Goal: Find specific page/section: Find specific page/section

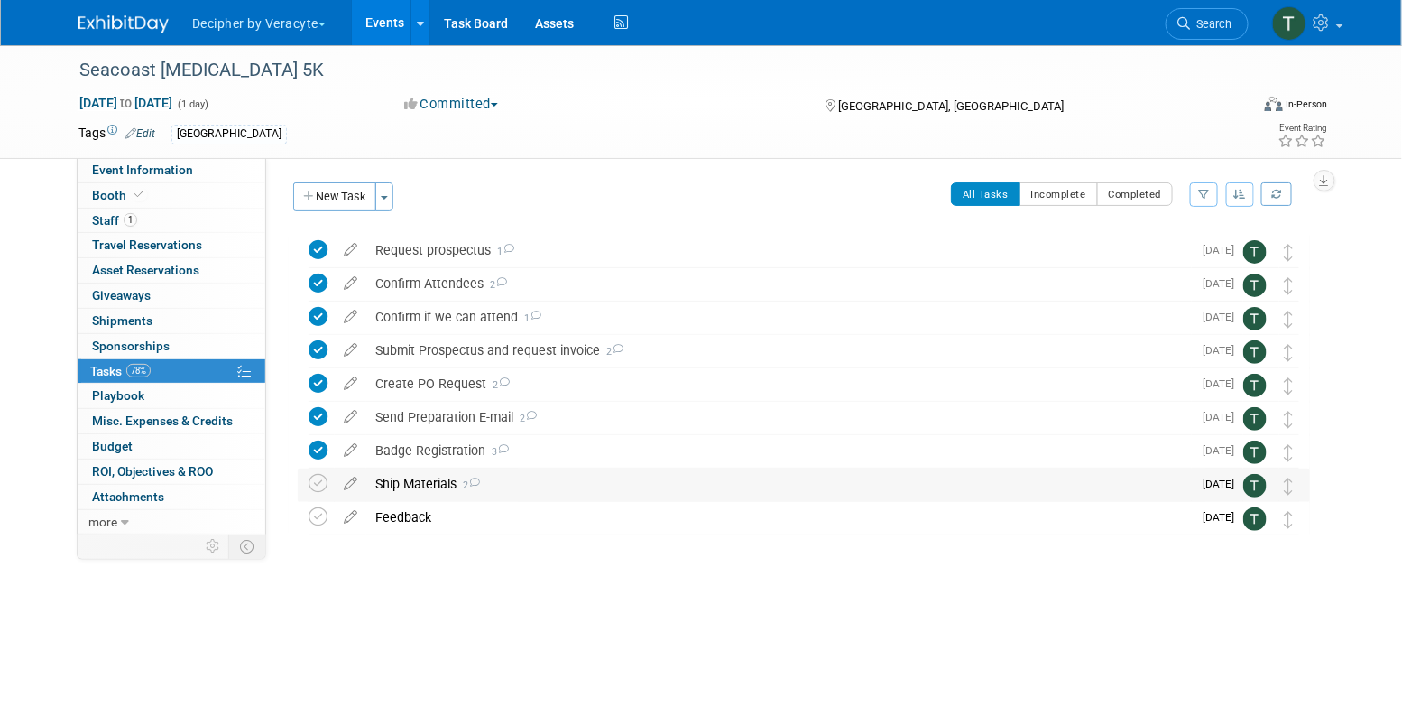
click at [441, 478] on div "Ship Materials 2" at bounding box center [779, 483] width 826 height 31
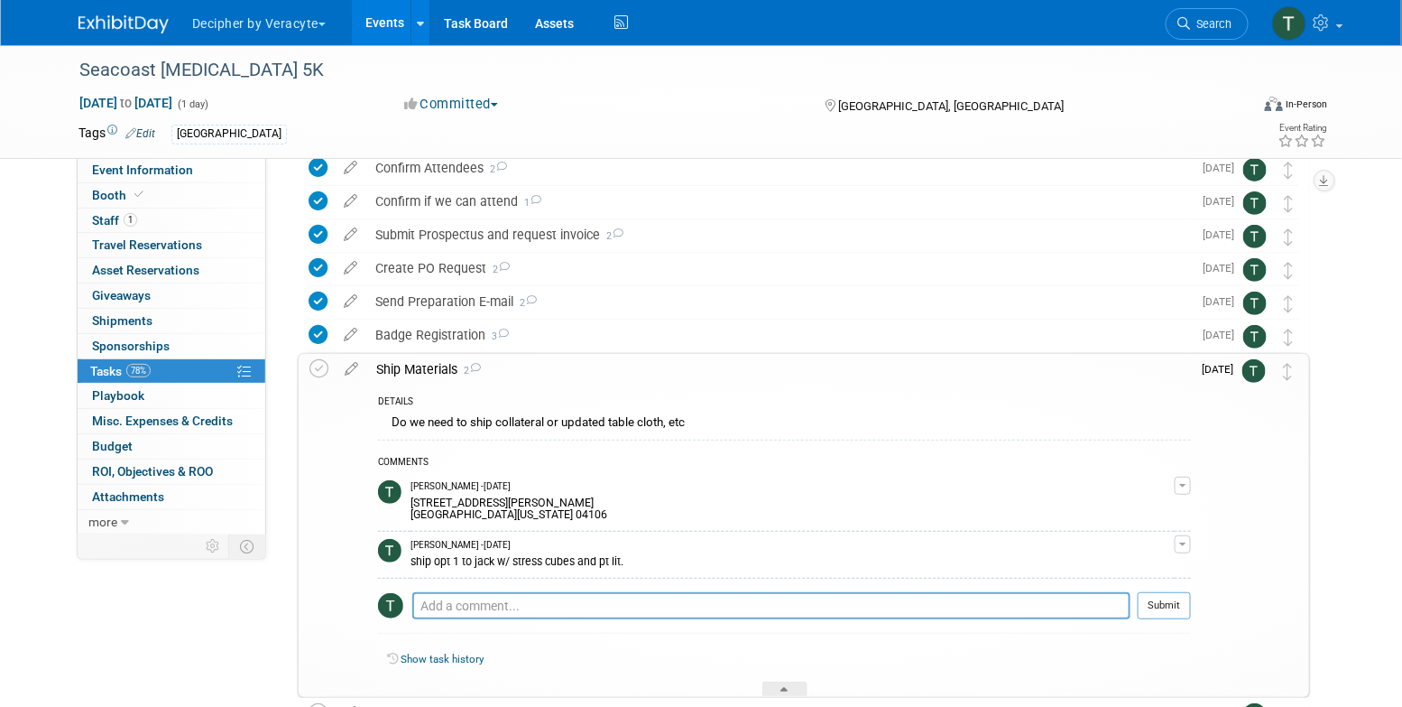
scroll to position [142, 0]
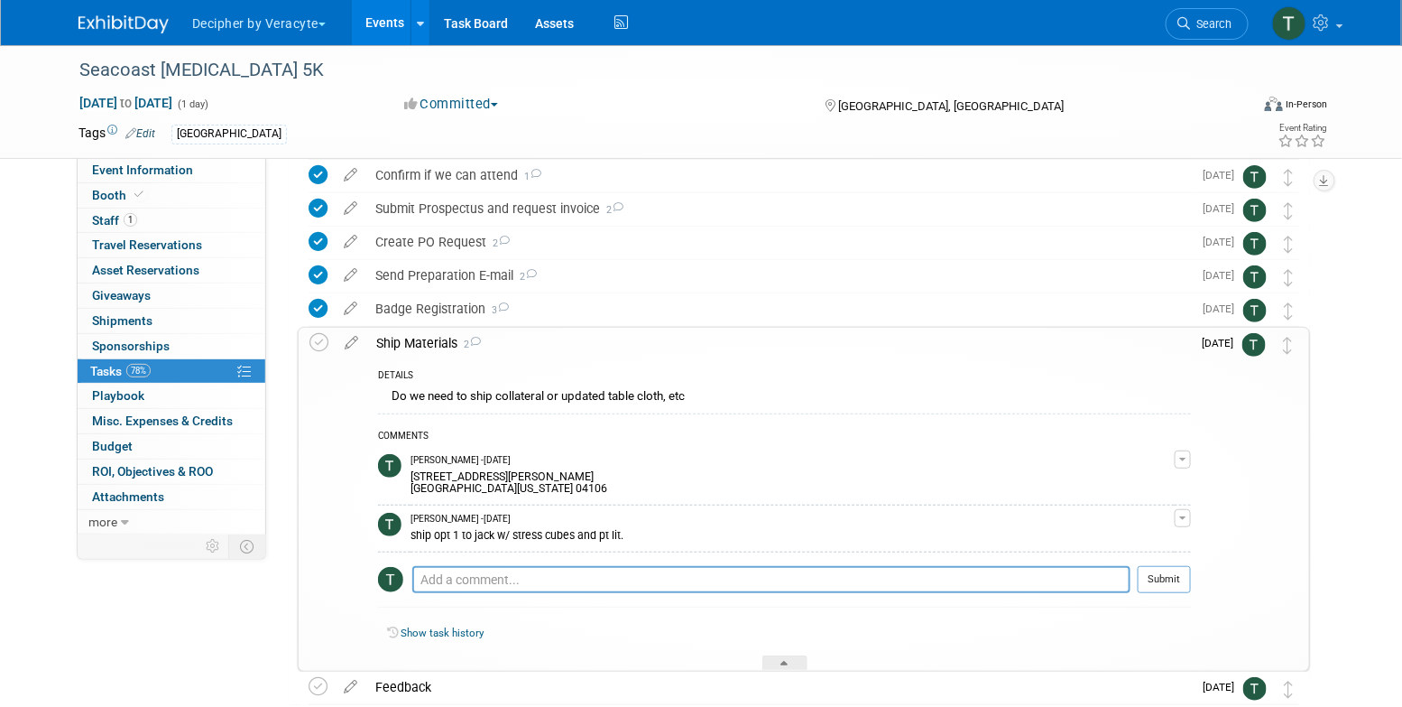
click at [422, 328] on div "Ship Materials 2" at bounding box center [779, 343] width 824 height 31
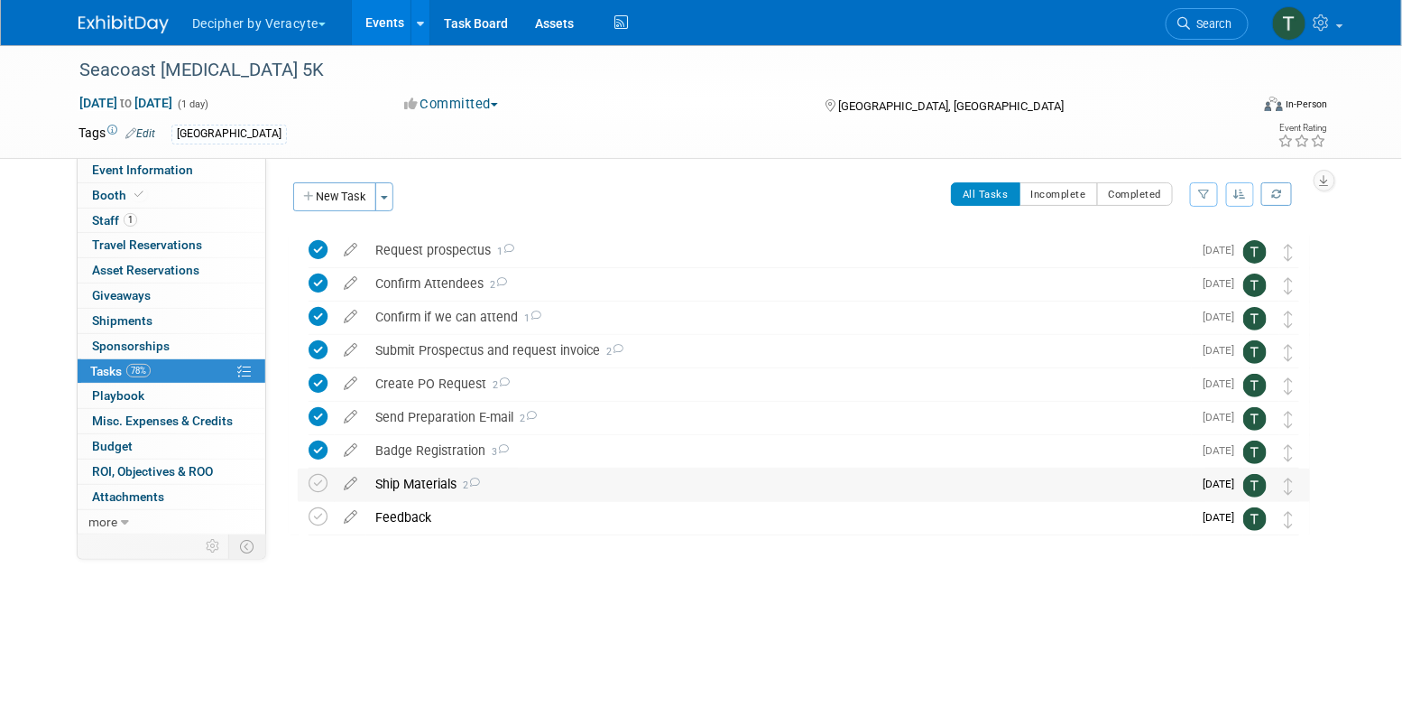
scroll to position [0, 0]
click at [380, 23] on link "Events" at bounding box center [385, 22] width 66 height 45
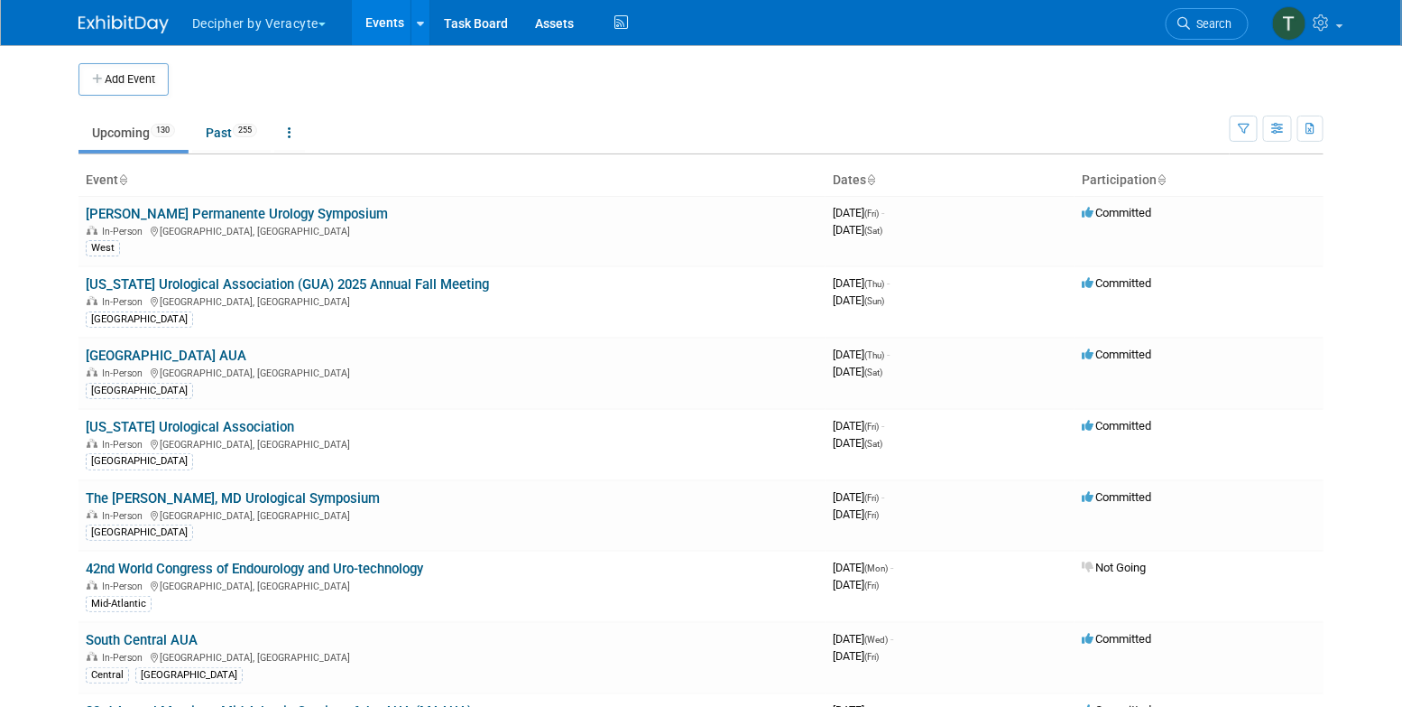
click at [1278, 143] on div "Show: All Events Just My Events Only show events that either I created, or I am…" at bounding box center [1277, 125] width 94 height 59
click at [1278, 134] on icon "button" at bounding box center [1278, 130] width 14 height 12
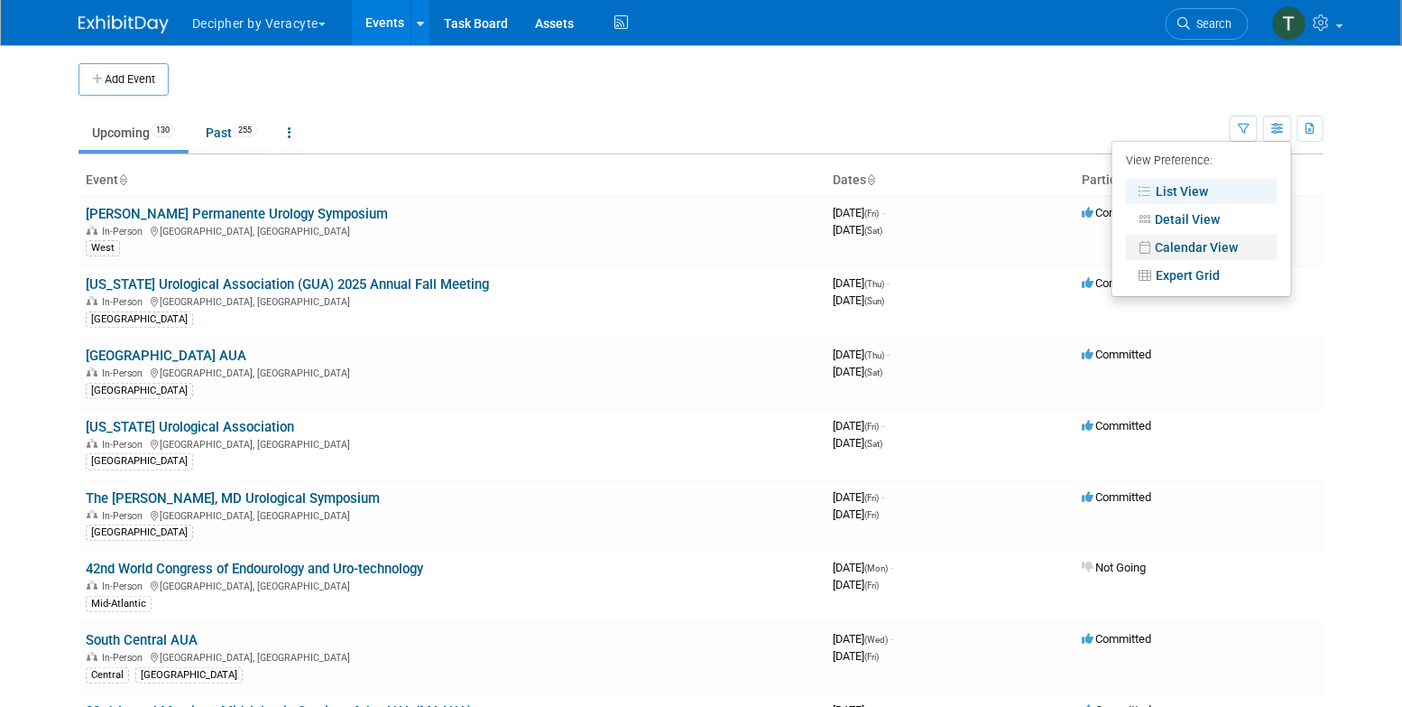
click at [1225, 255] on link "Calendar View" at bounding box center [1202, 247] width 152 height 25
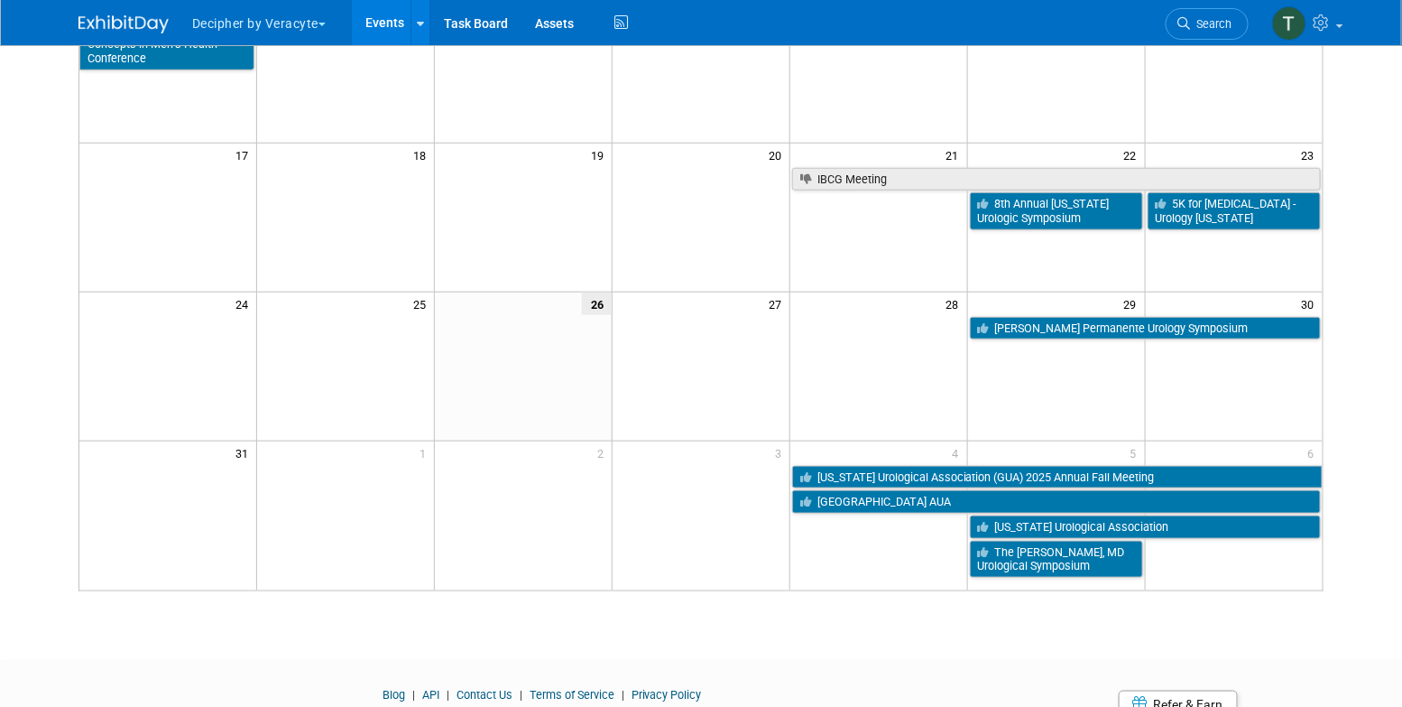
scroll to position [505, 0]
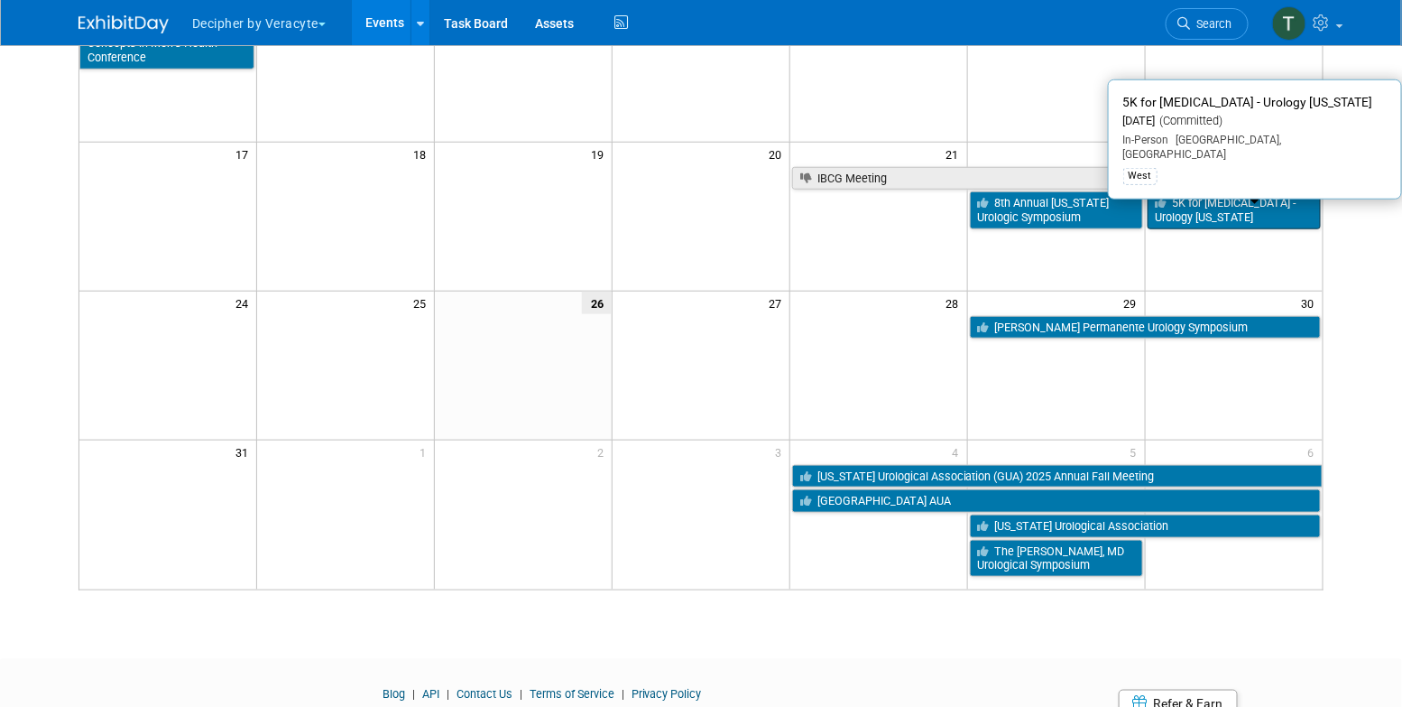
click at [1201, 226] on link "5K for Prostate Cancer - Urology Nevada" at bounding box center [1234, 209] width 173 height 37
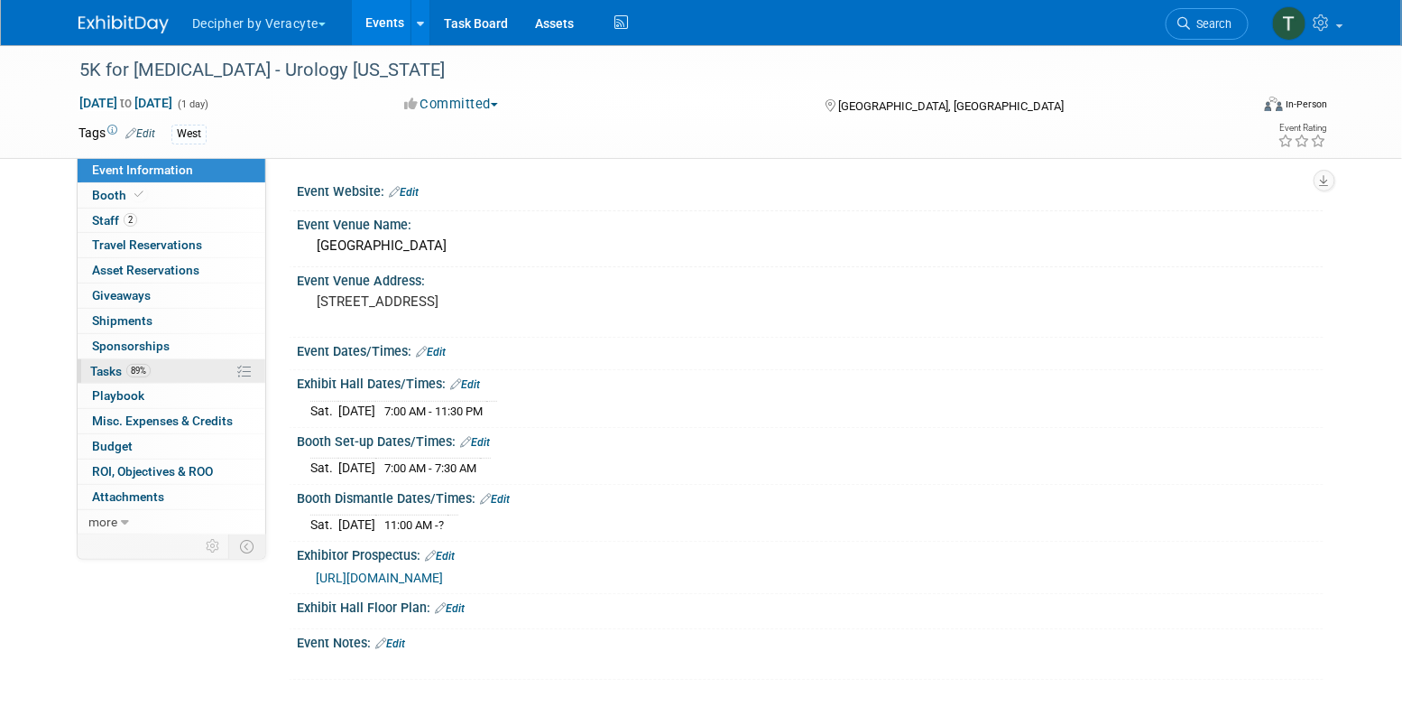
click at [215, 370] on link "89% Tasks 89%" at bounding box center [172, 371] width 188 height 24
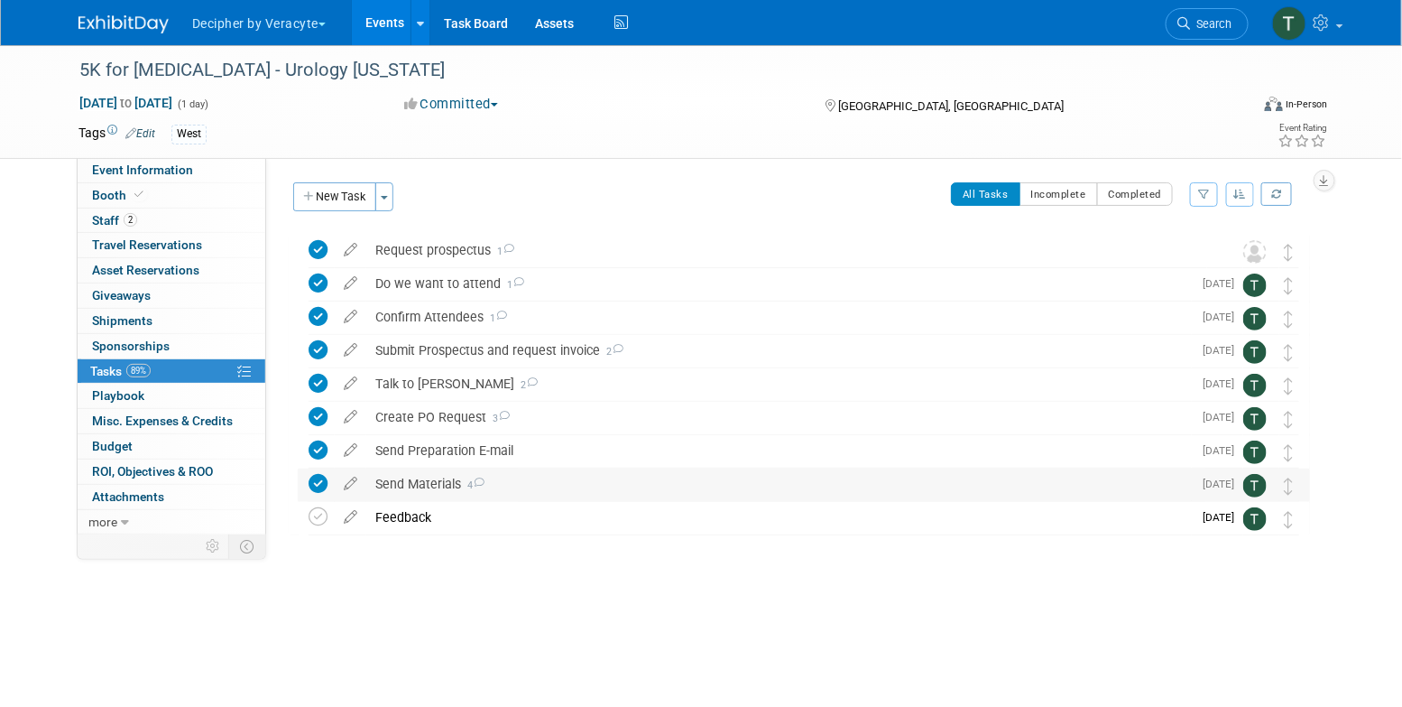
click at [534, 482] on div "Send Materials 4" at bounding box center [779, 483] width 826 height 31
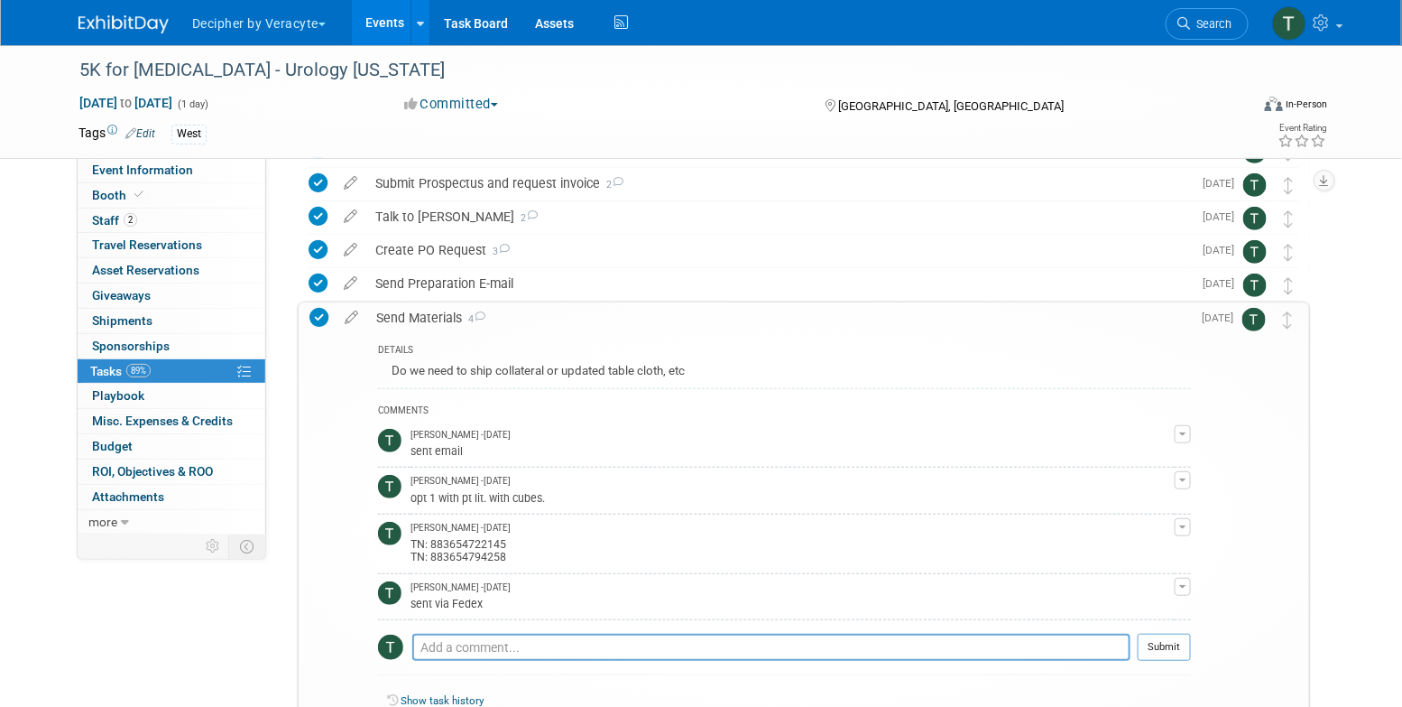
scroll to position [189, 0]
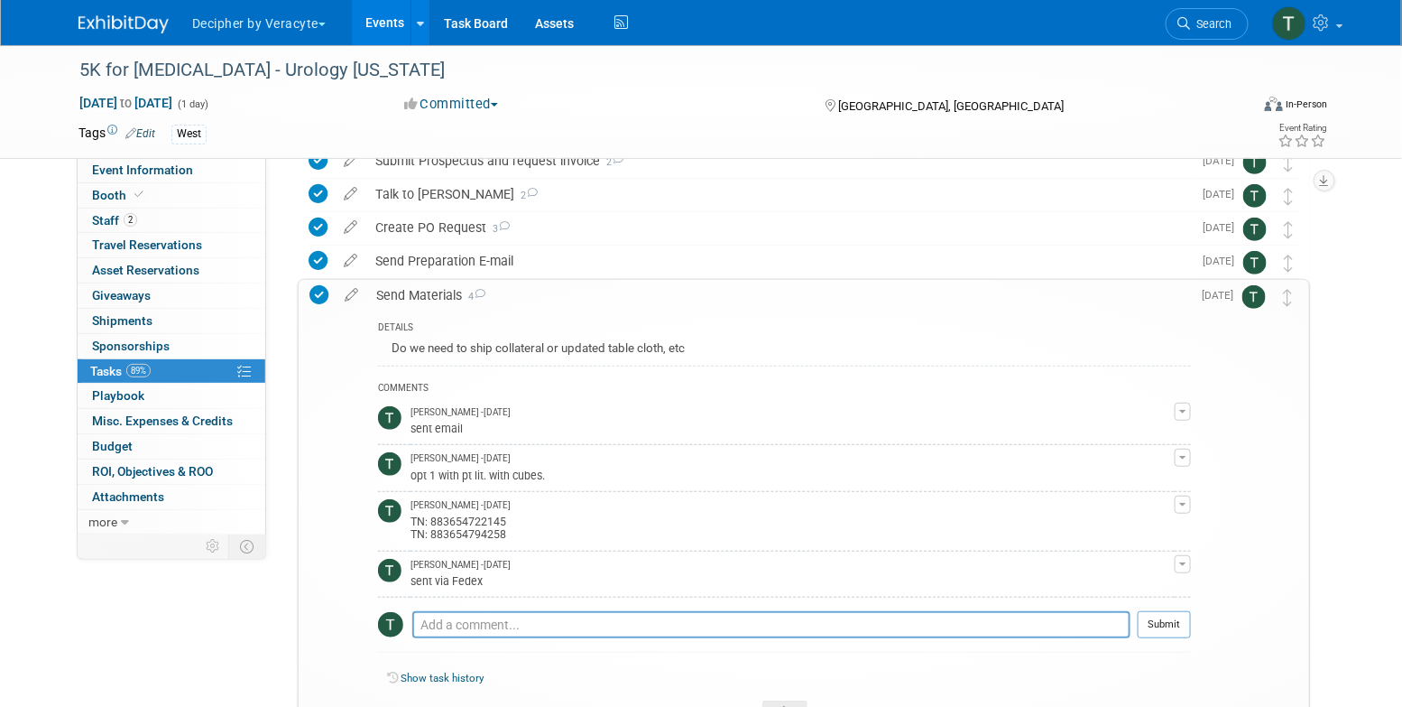
click at [476, 531] on div "TN: 883654722145 TN: 883654794258" at bounding box center [793, 526] width 764 height 29
copy div "883654794258"
